Goal: Information Seeking & Learning: Learn about a topic

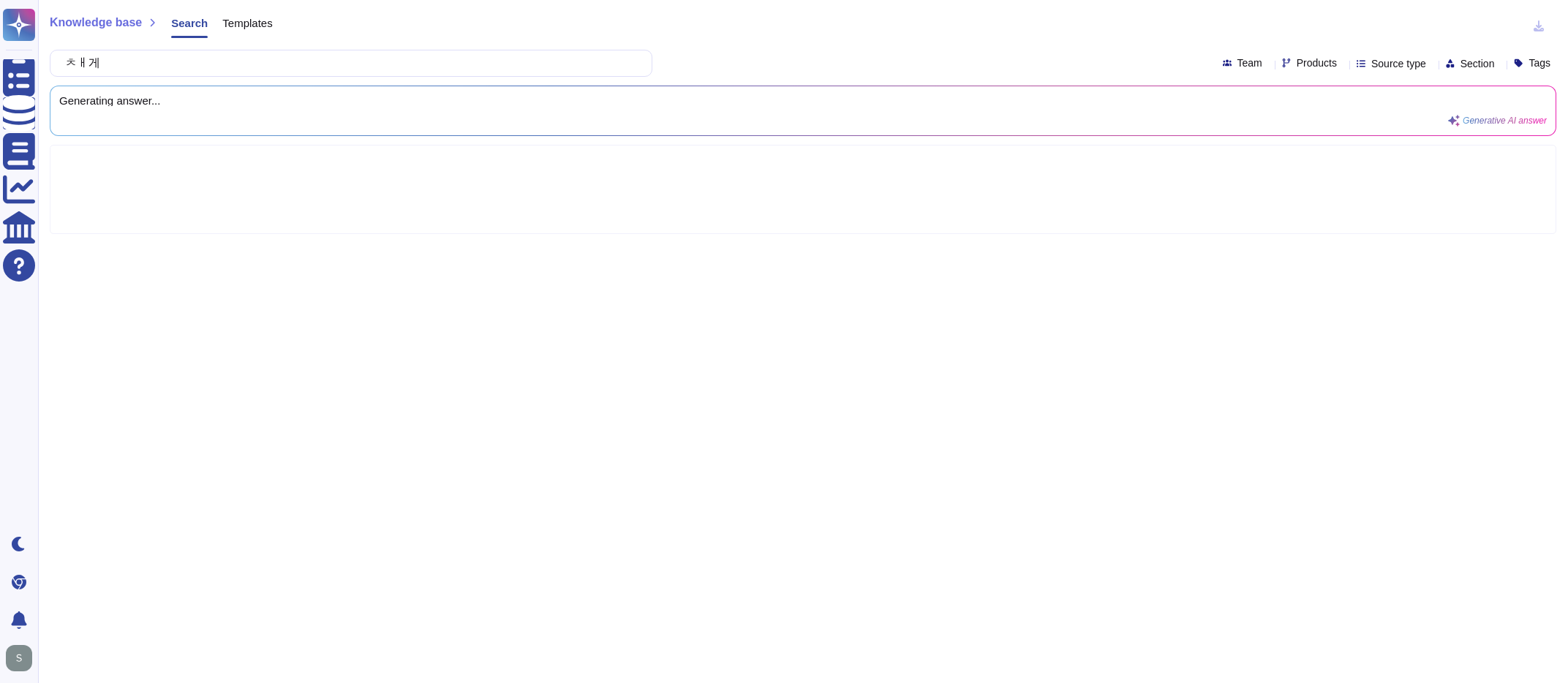
type input "ㅊㅐ"
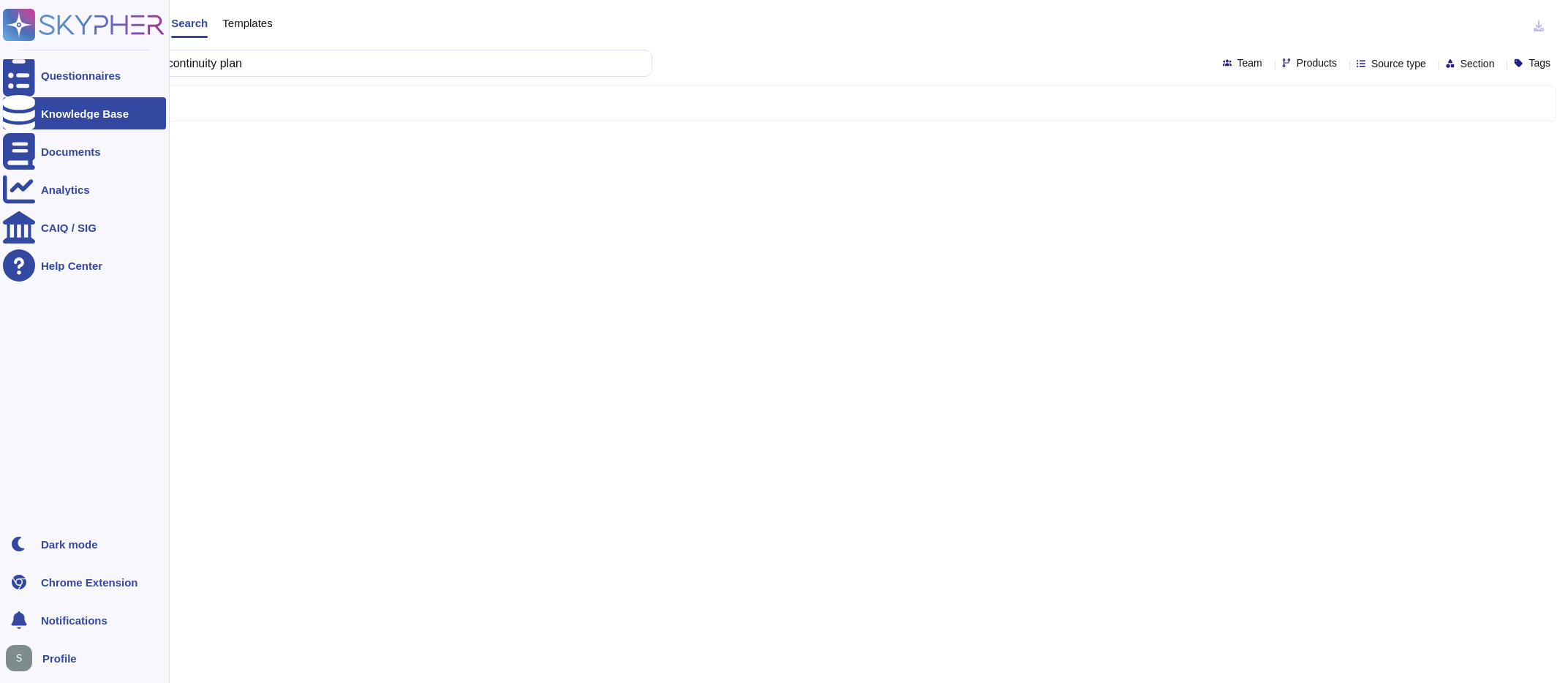
drag, startPoint x: 129, startPoint y: 65, endPoint x: 51, endPoint y: 29, distance: 85.9
click at [51, 29] on div "Questionnaires Knowledge Base Documents Analytics CAIQ / SIG Help Center Dark m…" at bounding box center [784, 341] width 1568 height 683
type input "business continuity plan"
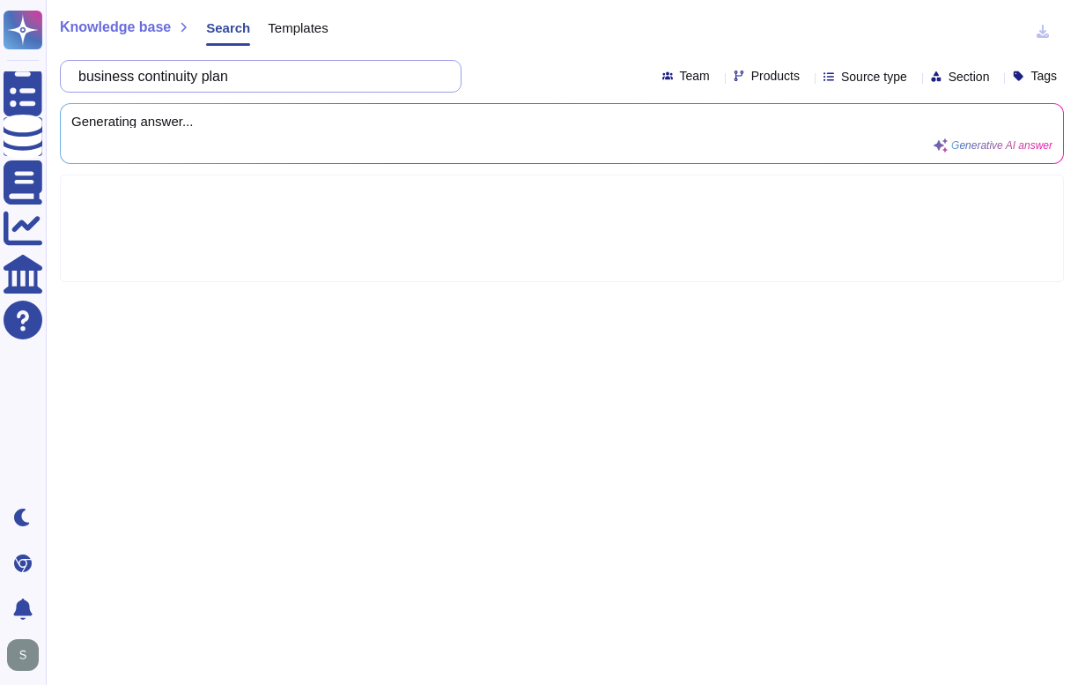
click at [280, 88] on input "business continuity plan" at bounding box center [257, 76] width 374 height 31
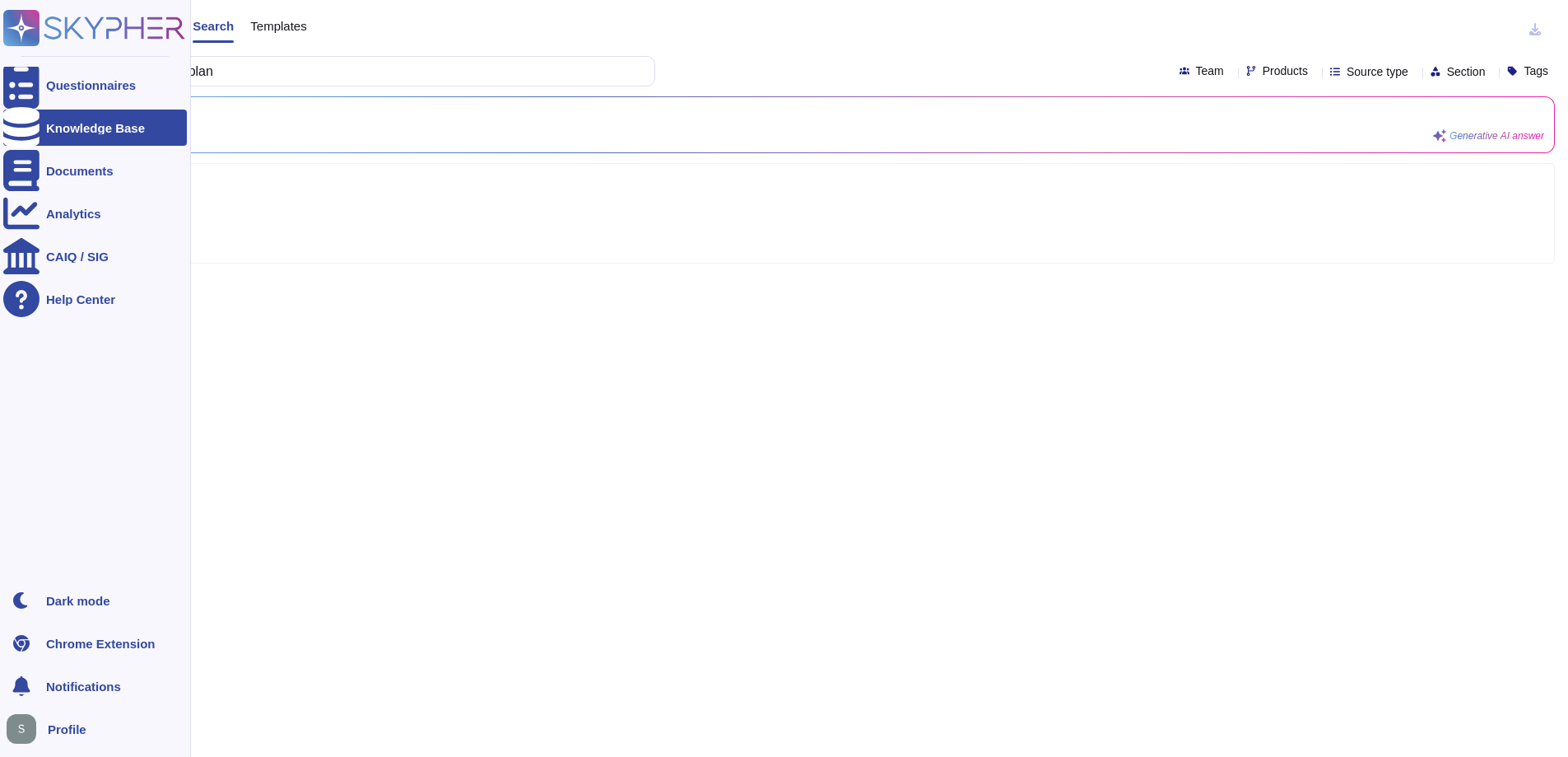
click at [135, 31] on icon at bounding box center [94, 28] width 182 height 36
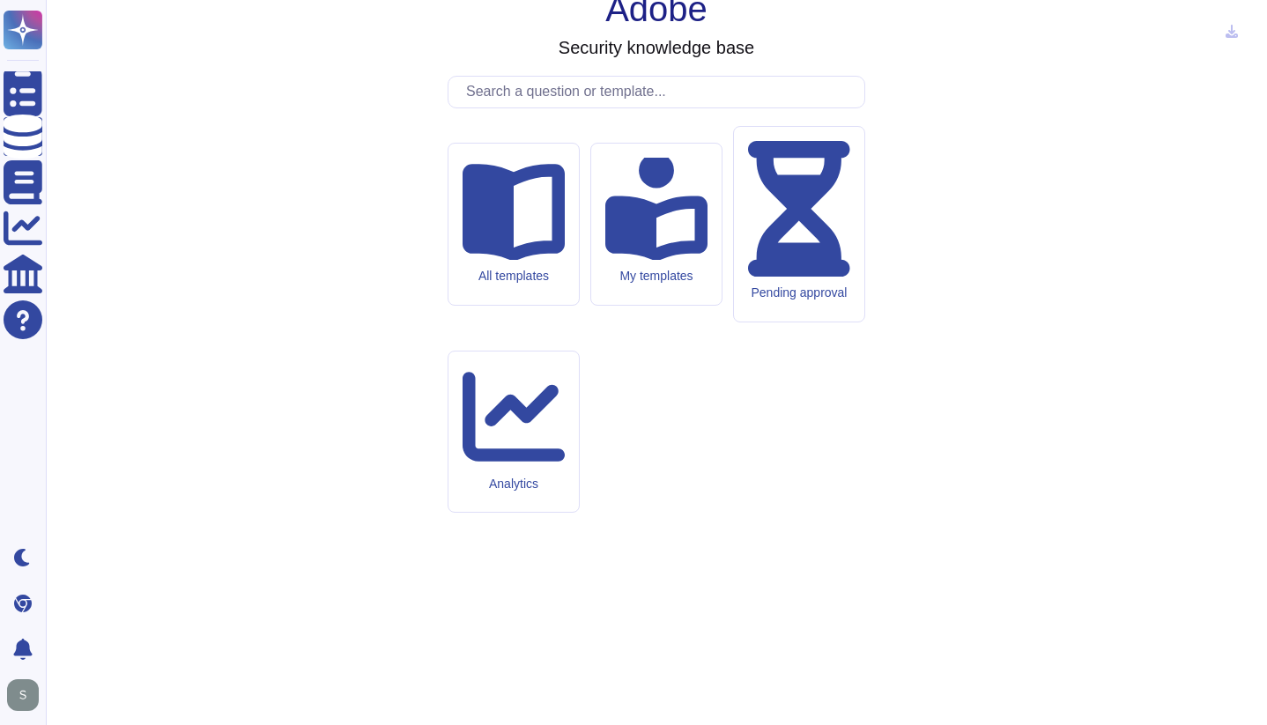
click at [626, 107] on input "text" at bounding box center [660, 92] width 407 height 31
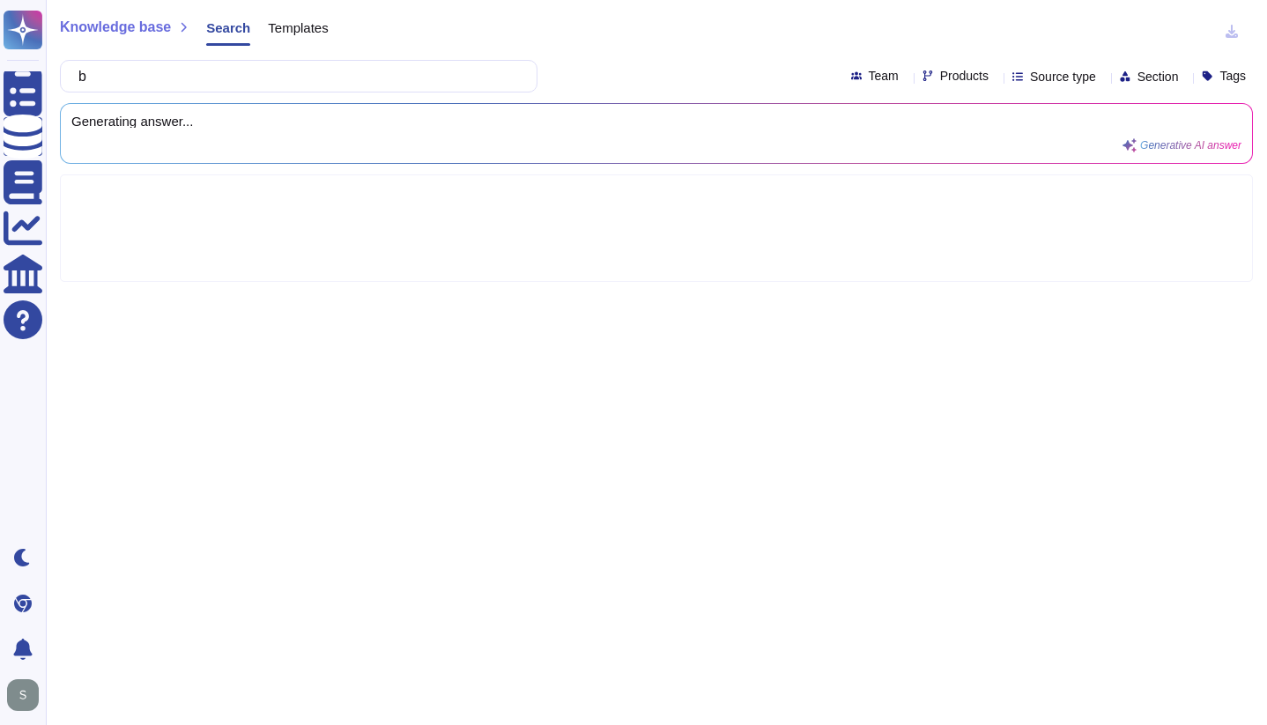
type input "bu"
